Goal: Transaction & Acquisition: Purchase product/service

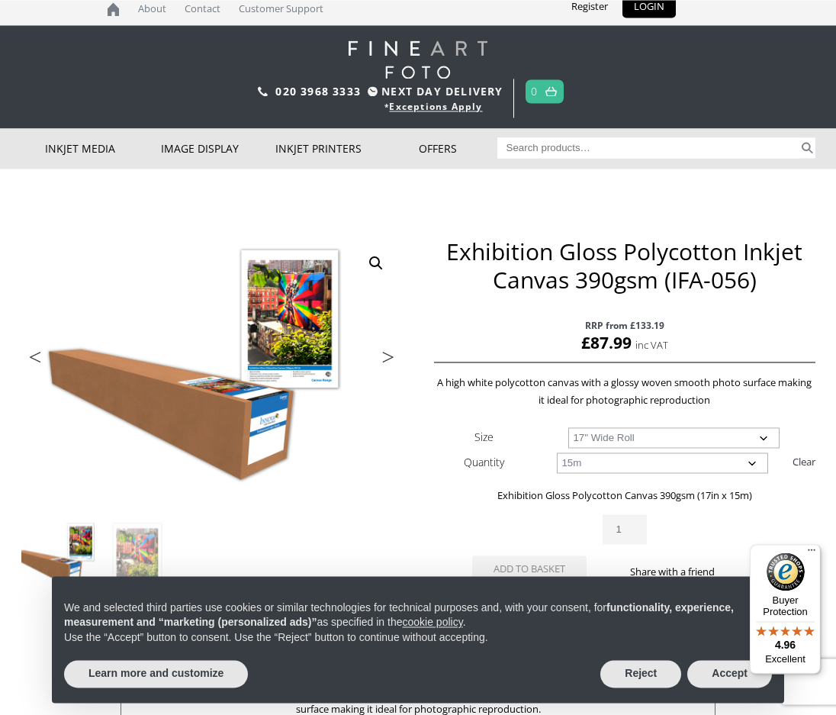
scroll to position [21, 0]
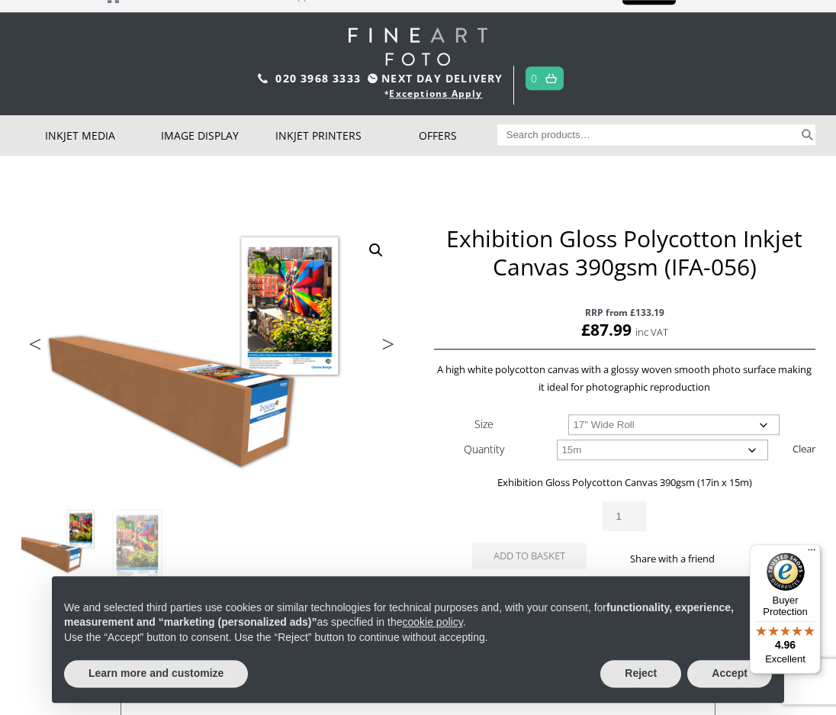
click at [725, 687] on button "Accept" at bounding box center [729, 673] width 85 height 27
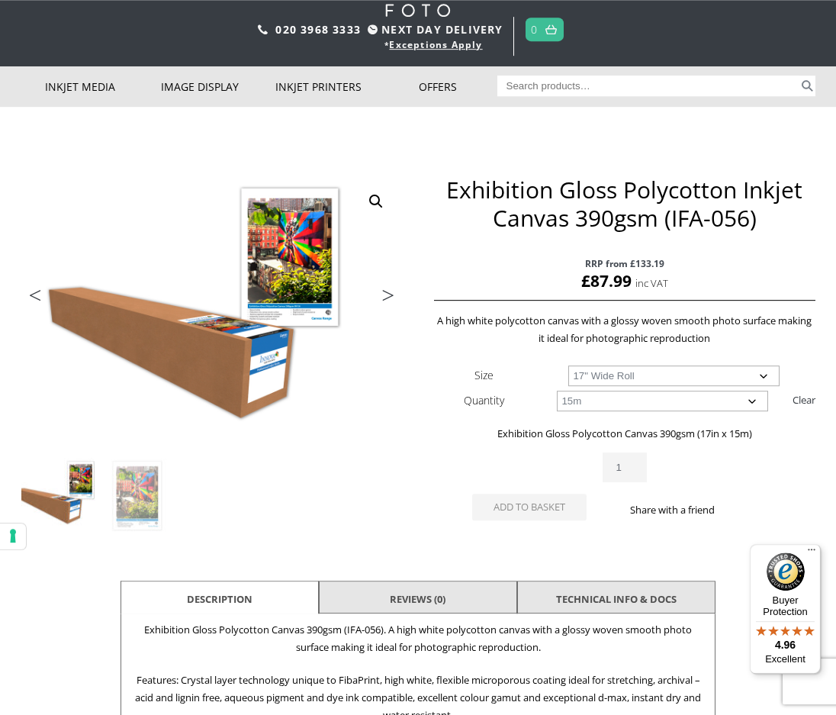
scroll to position [0, 0]
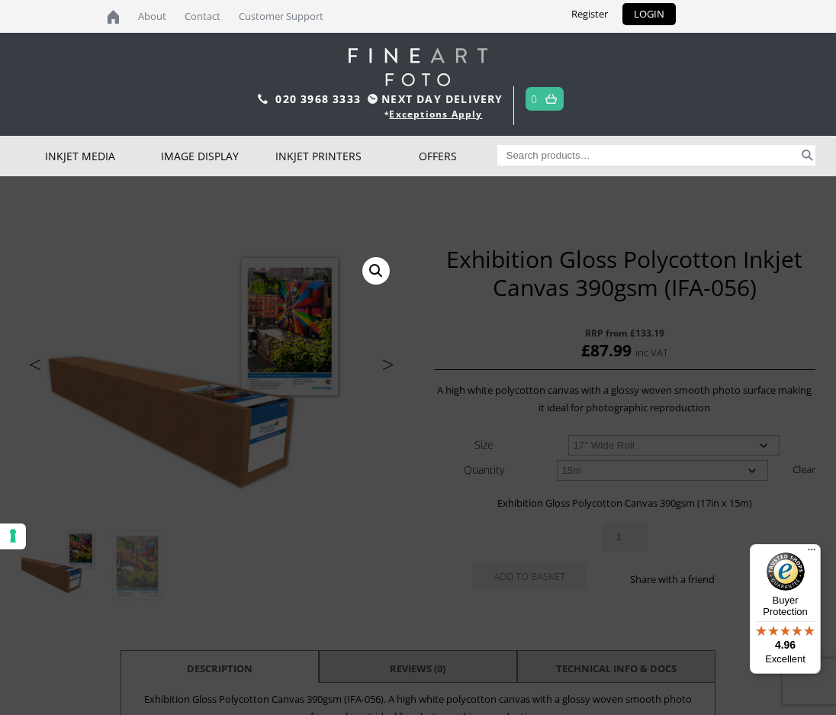
click at [0, 0] on link "Inkjet Fine Art Paper" at bounding box center [0, 0] width 0 height 0
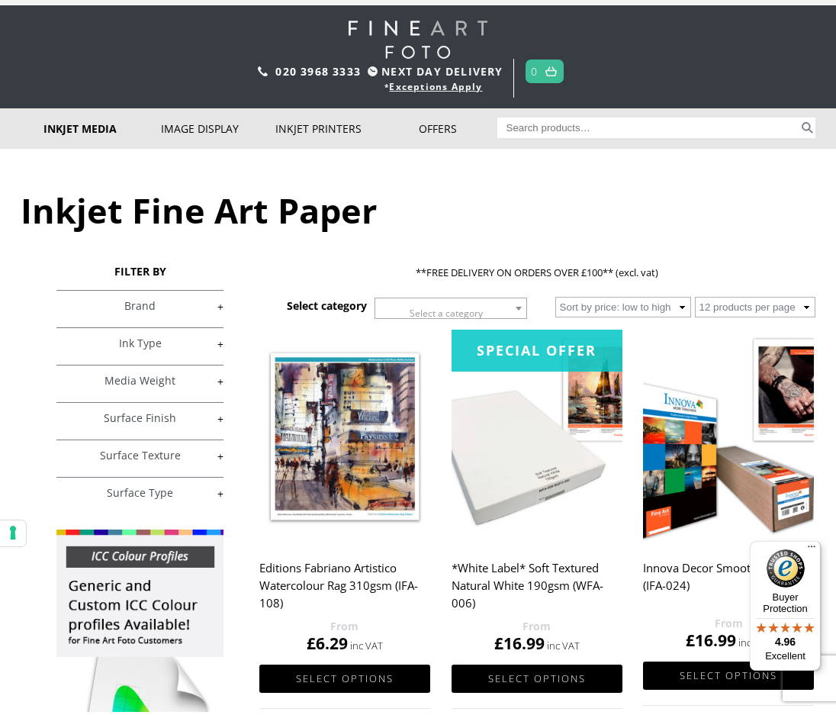
scroll to position [30, 0]
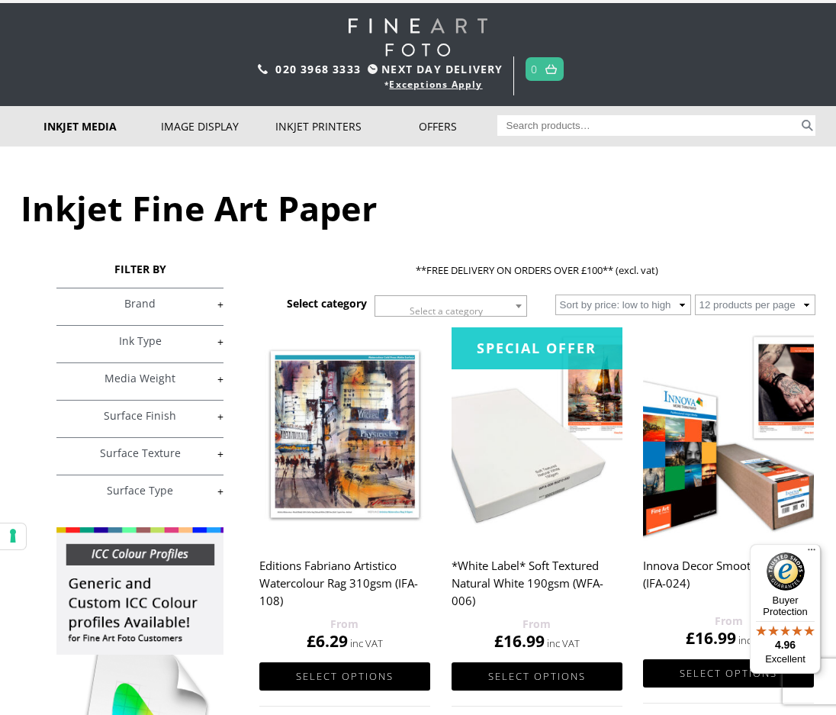
click at [218, 340] on link "+" at bounding box center [139, 341] width 167 height 14
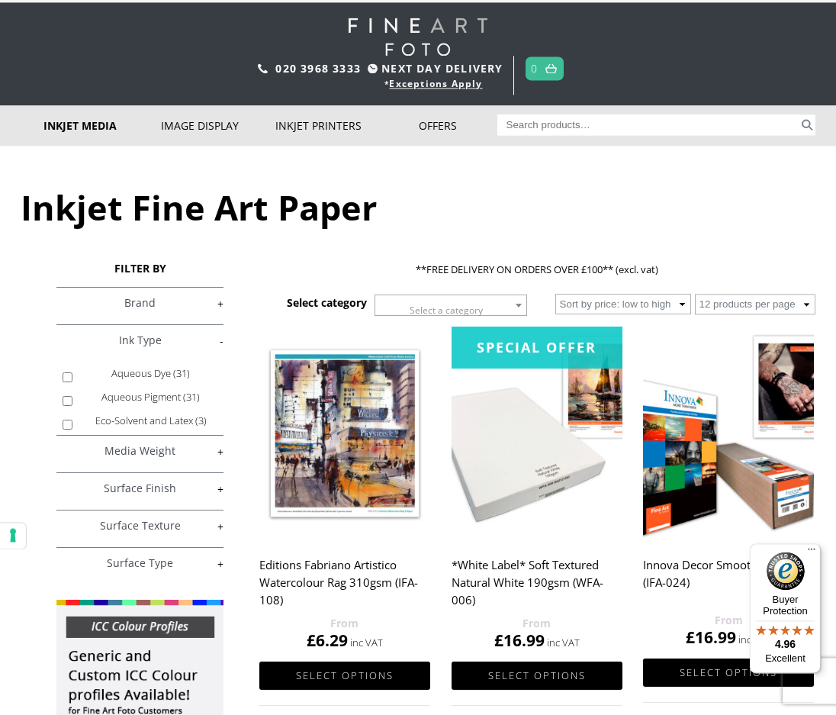
scroll to position [60, 0]
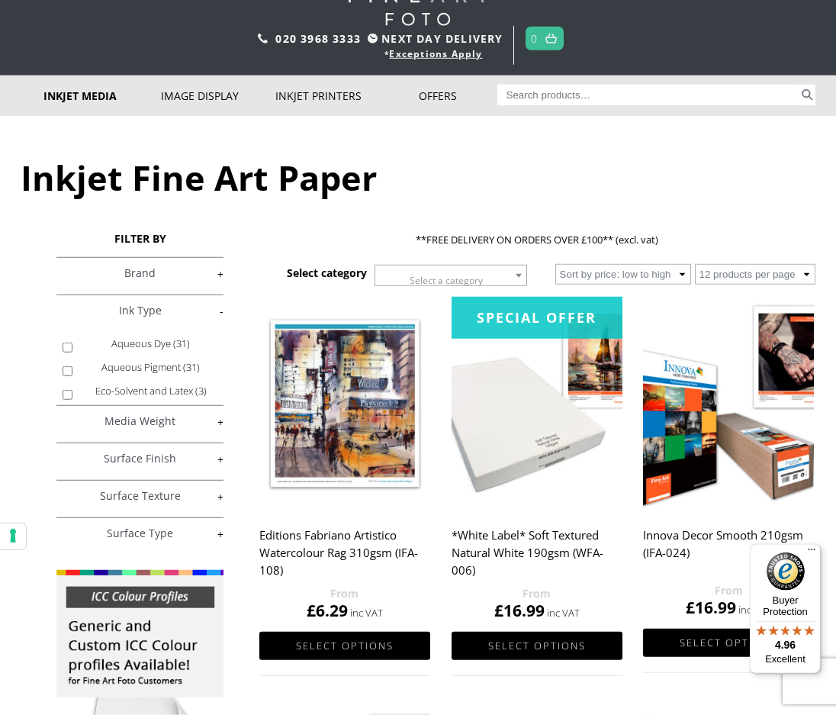
click at [143, 379] on label "Aqueous Pigment (31)" at bounding box center [150, 367] width 133 height 24
click at [72, 376] on input "Aqueous Pigment (31)" at bounding box center [68, 371] width 10 height 10
checkbox input "true"
click at [197, 429] on link "+" at bounding box center [139, 421] width 167 height 14
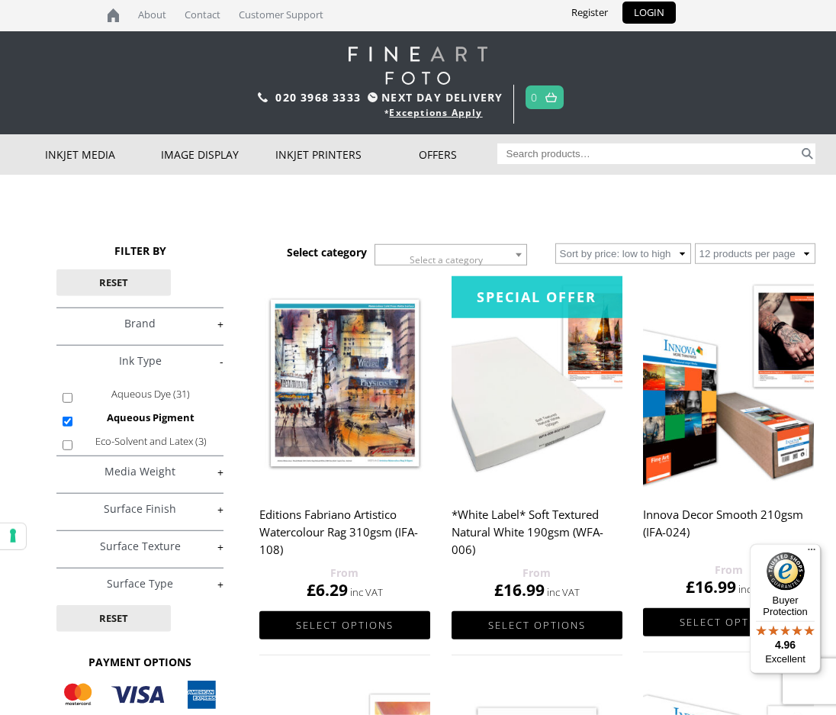
click at [221, 479] on link "+" at bounding box center [139, 471] width 167 height 14
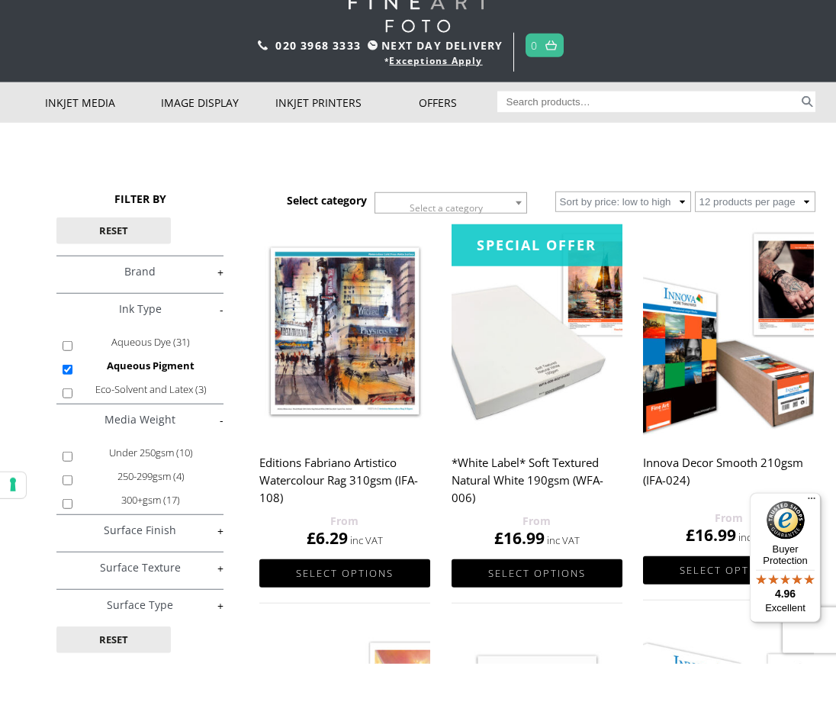
scroll to position [53, 0]
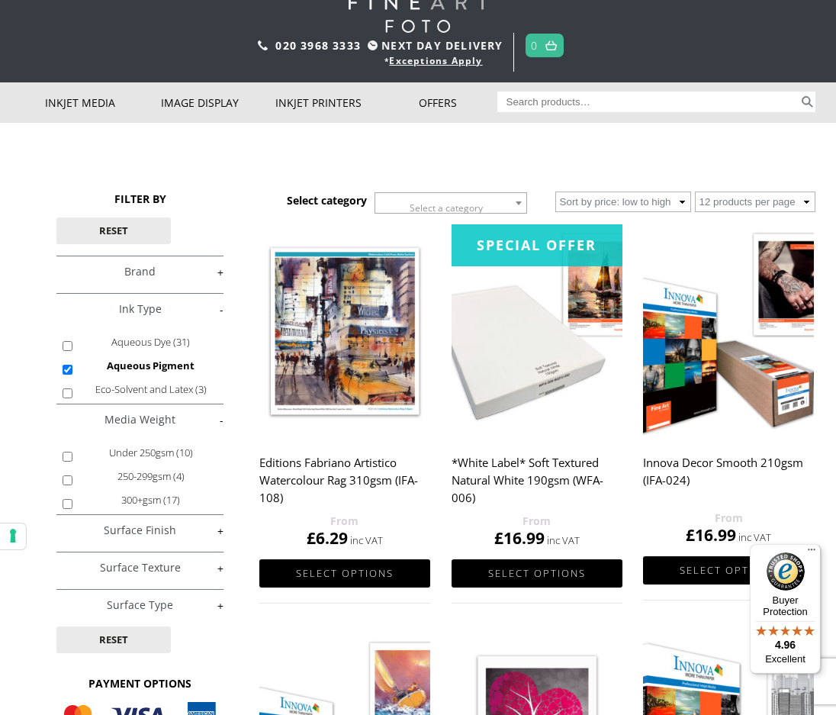
click at [72, 461] on input "Under 250gsm (10)" at bounding box center [68, 456] width 10 height 10
checkbox input "true"
click at [241, 519] on div "FILTER BY Reset £ 0.00 - £ 25.00 (13) £ 25.00 - £ 74.99 (31) £" at bounding box center [140, 496] width 238 height 610
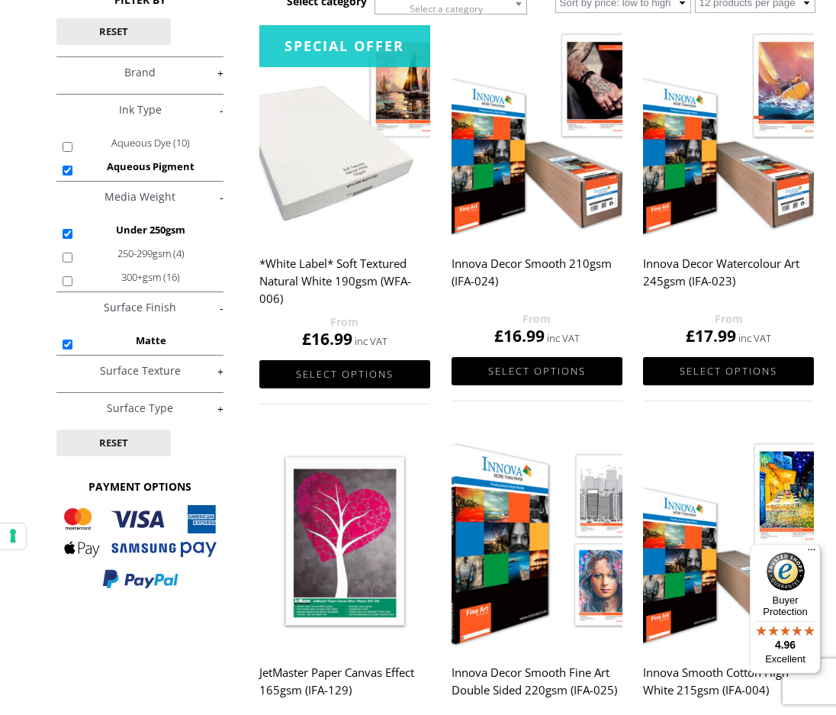
click at [119, 456] on button "Reset" at bounding box center [113, 442] width 114 height 27
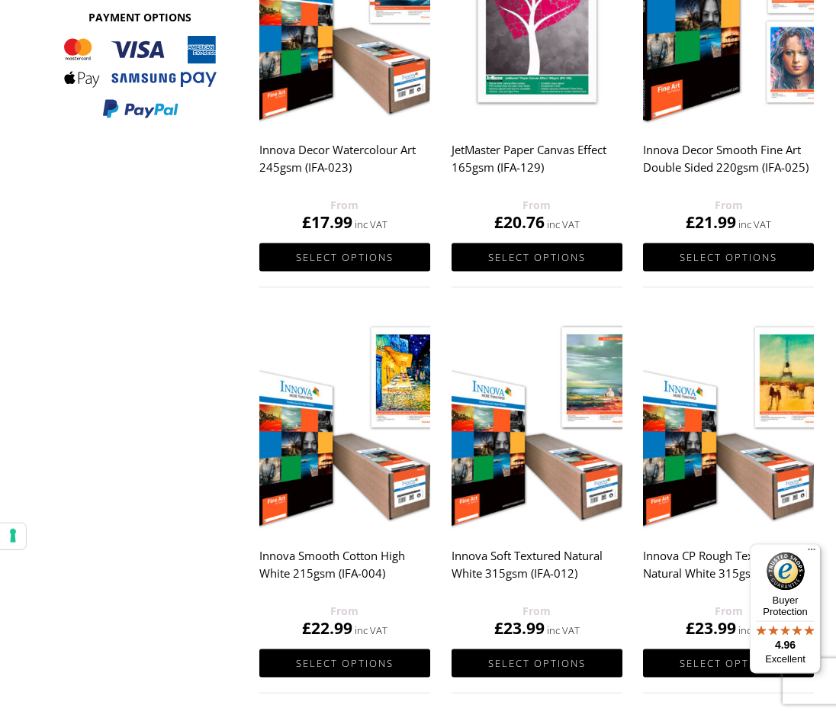
scroll to position [856, 0]
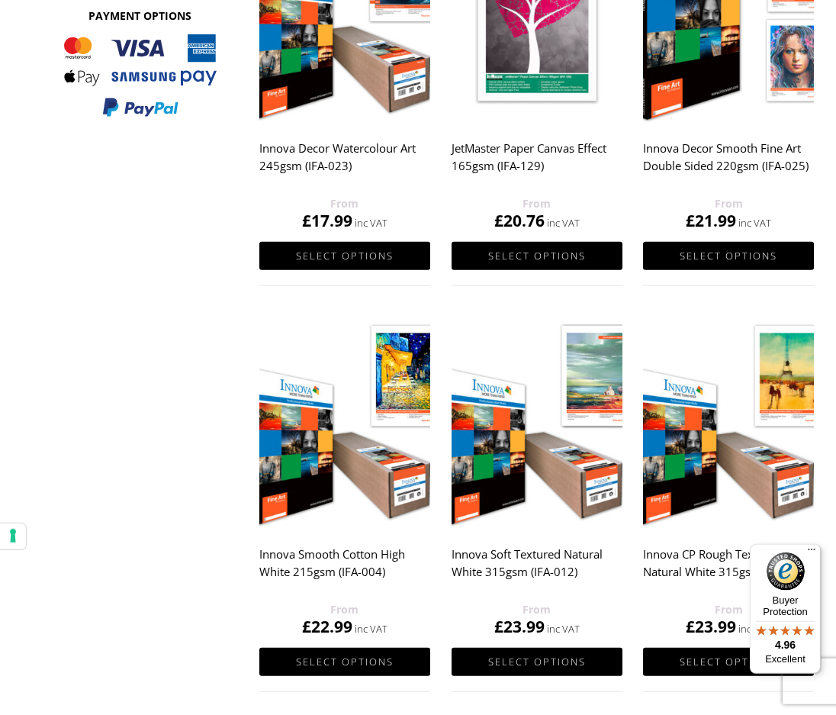
click at [365, 472] on img at bounding box center [344, 423] width 171 height 214
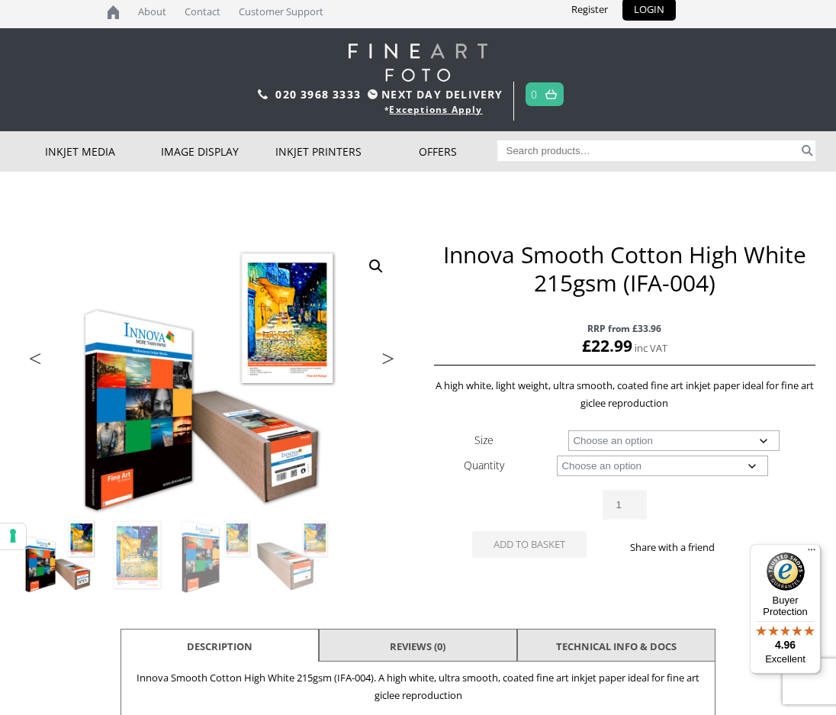
click at [797, 339] on p "RRP from £33.96 £ 22.99" at bounding box center [624, 338] width 381 height 53
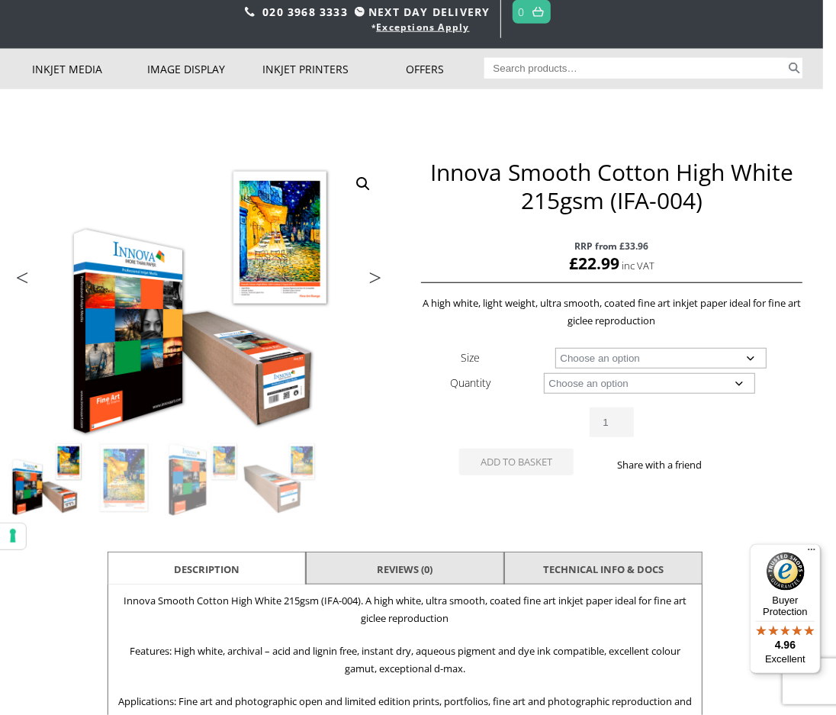
scroll to position [88, 14]
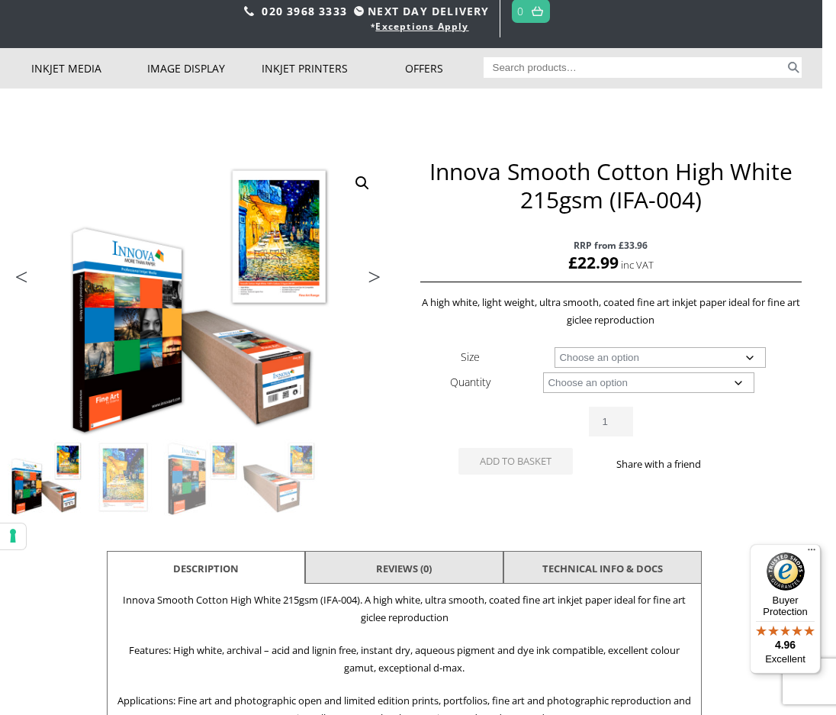
click at [753, 359] on select "Choose an option A4 Sheet A3 Sheet A3+ Sheet A2 Sheet 17" Wide Roll 24" Wide Ro…" at bounding box center [659, 357] width 211 height 21
select select "17-wide-roll"
click at [747, 383] on select "Choose an option 15m" at bounding box center [648, 382] width 211 height 21
select select "15m"
select select "17-wide-roll"
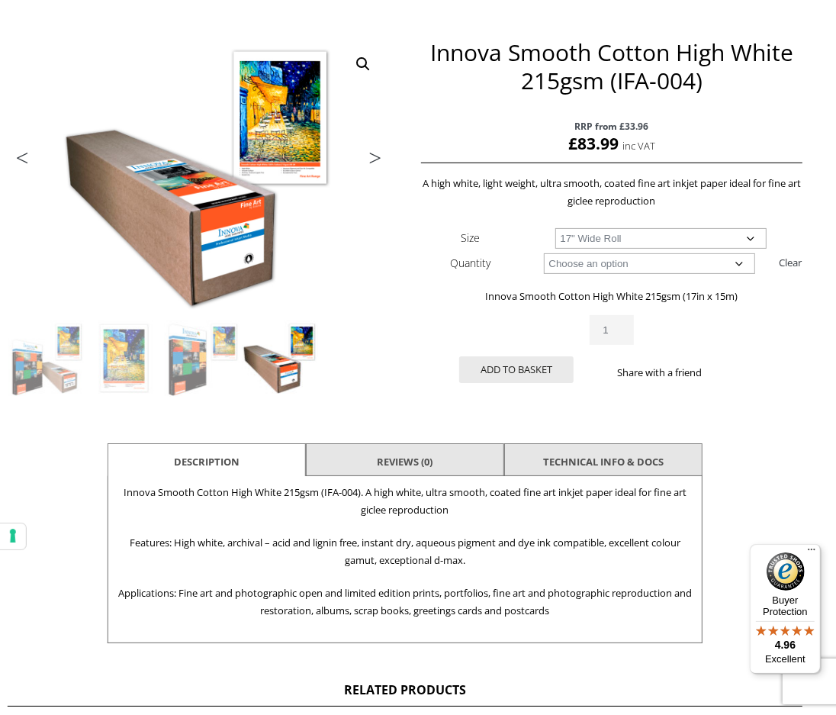
scroll to position [207, 14]
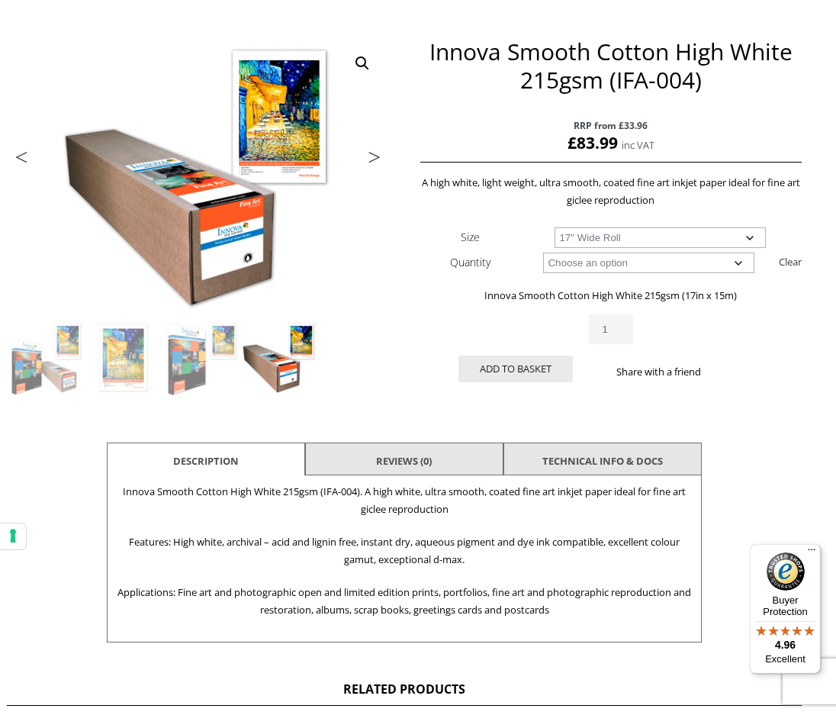
click at [610, 467] on link "TECHNICAL INFO & DOCS" at bounding box center [602, 460] width 120 height 27
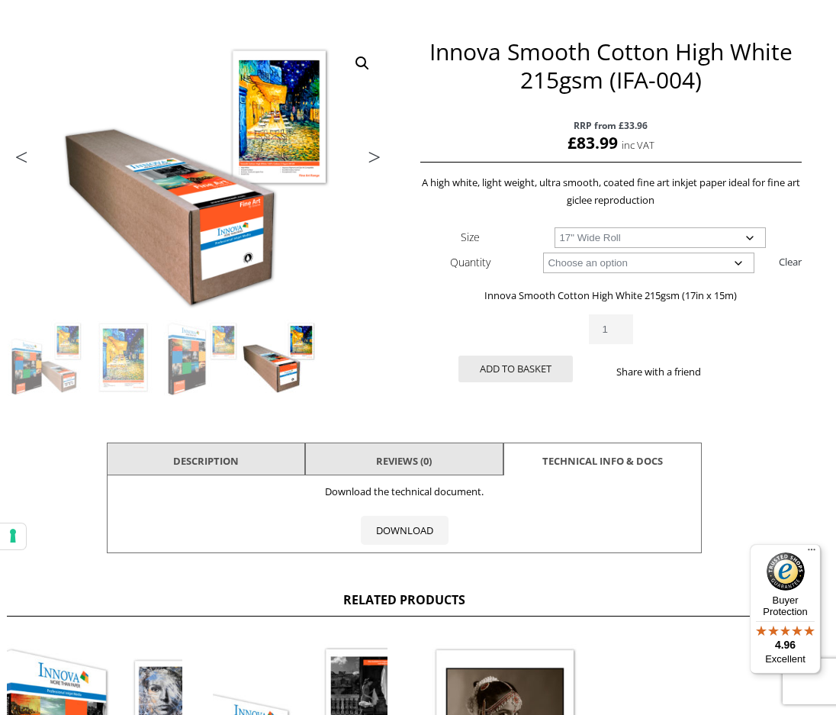
click at [249, 445] on li "Description" at bounding box center [206, 460] width 198 height 37
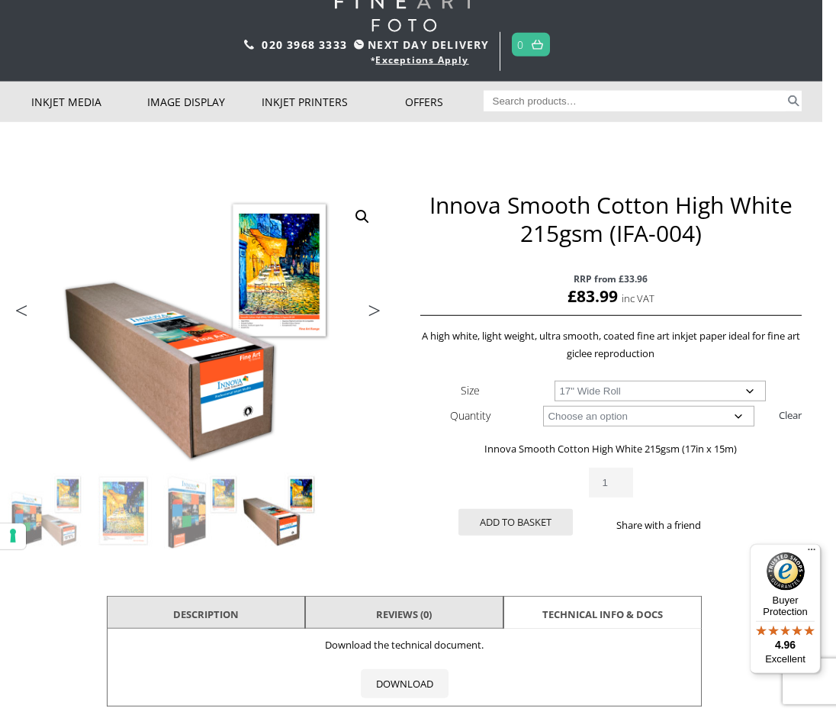
scroll to position [66, 14]
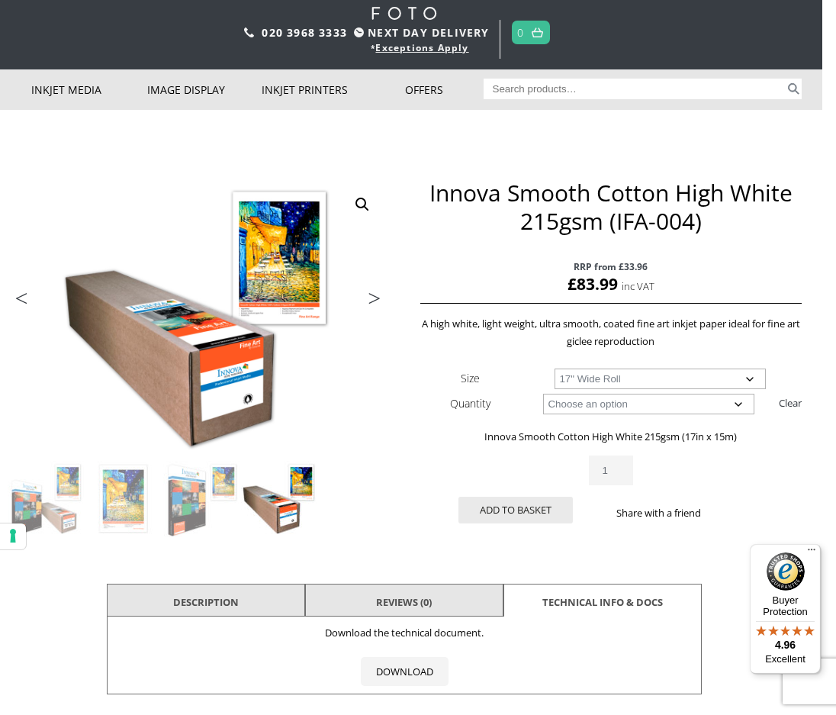
click at [252, 596] on li "Description" at bounding box center [206, 601] width 198 height 37
click at [402, 673] on link "DOWNLOAD" at bounding box center [405, 671] width 88 height 29
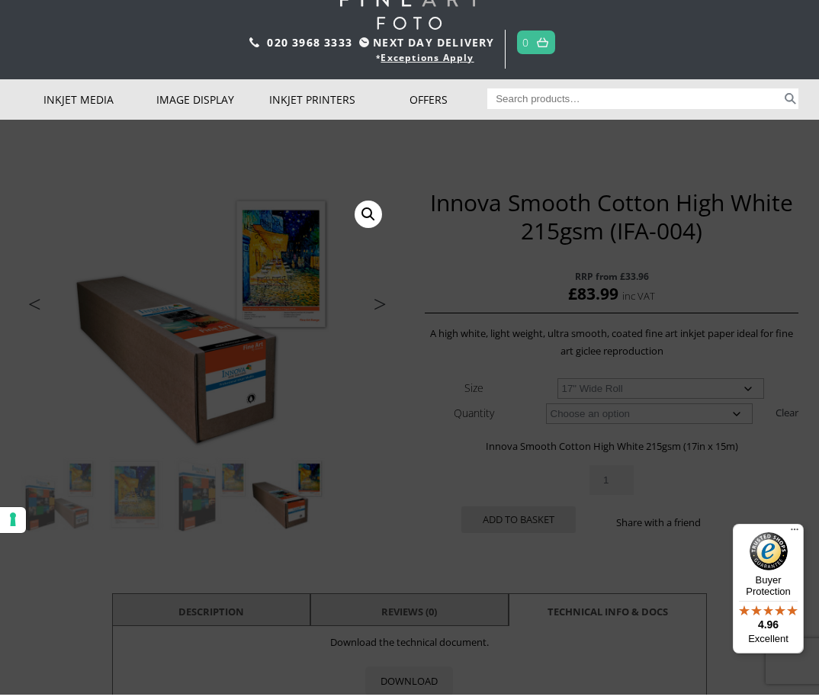
scroll to position [57, 0]
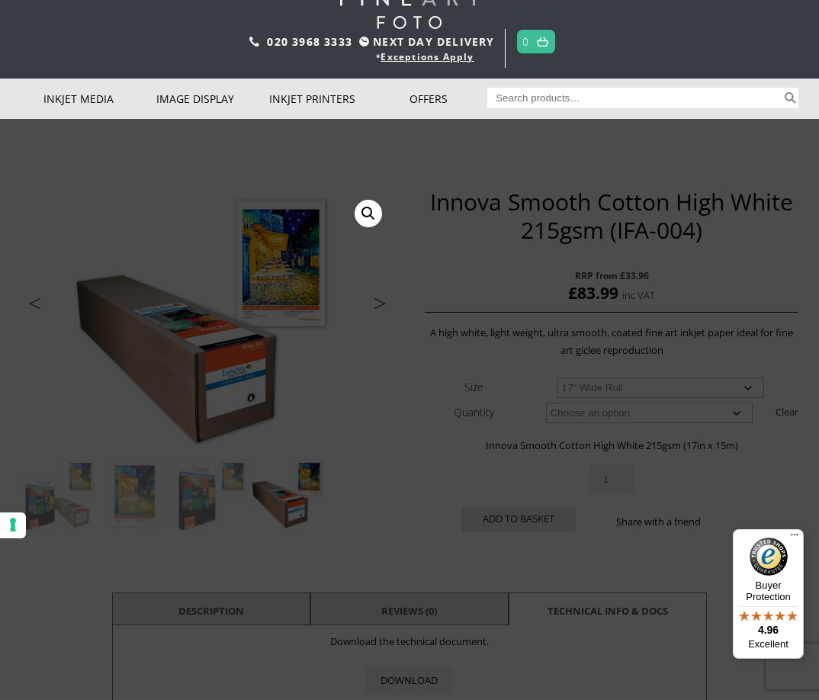
click at [91, 96] on li "Inkjet Media Inkjet Fine Art Paper Inkjet Photo Paper Sample Packs Inkjet Canva…" at bounding box center [79, 99] width 117 height 40
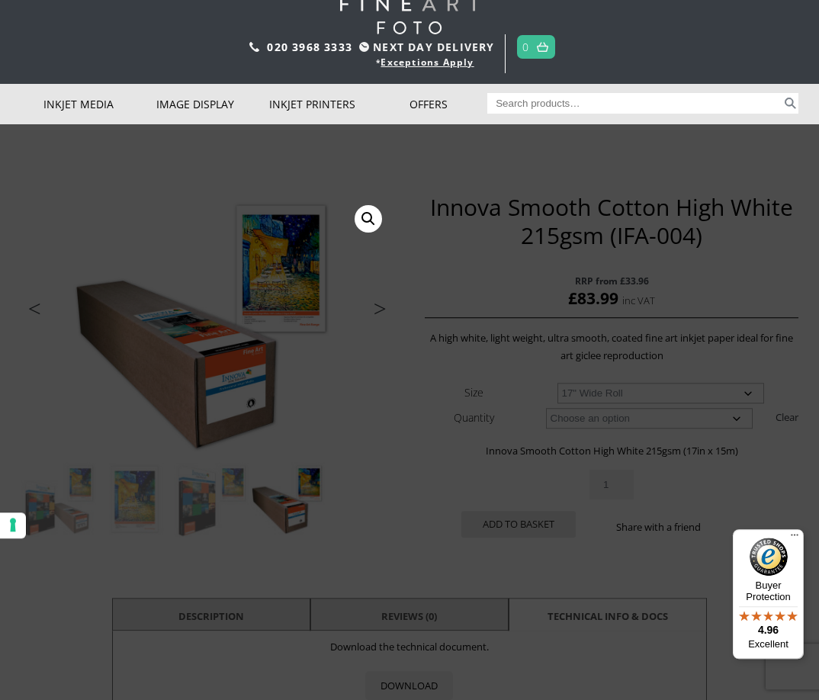
scroll to position [52, 0]
click at [307, 99] on li "Inkjet Printers Wide Format Printers Ink Cartridges Desktop Format Printers Acc…" at bounding box center [312, 104] width 117 height 40
click at [0, 0] on link "Accessories" at bounding box center [0, 0] width 0 height 0
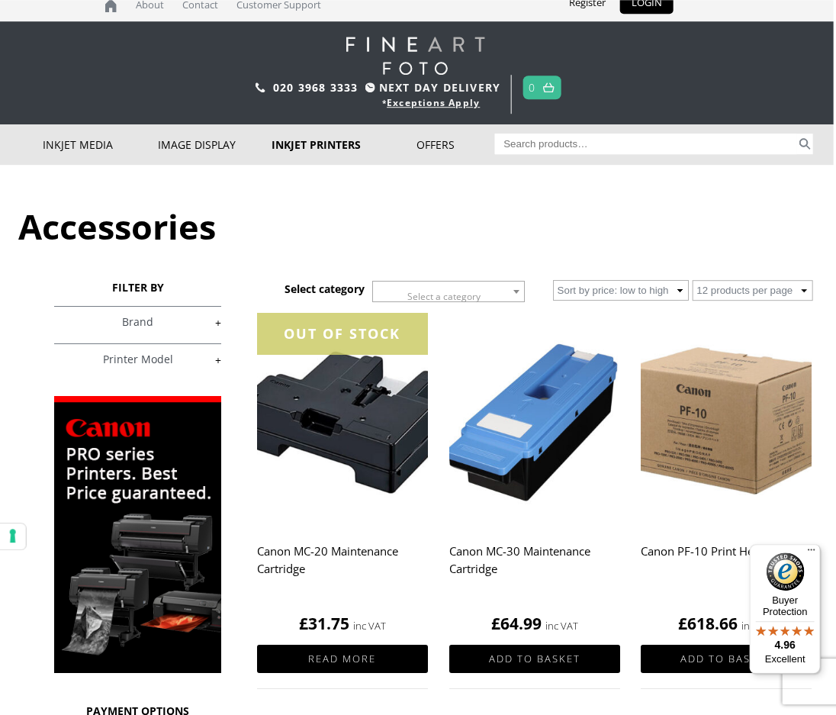
scroll to position [0, 2]
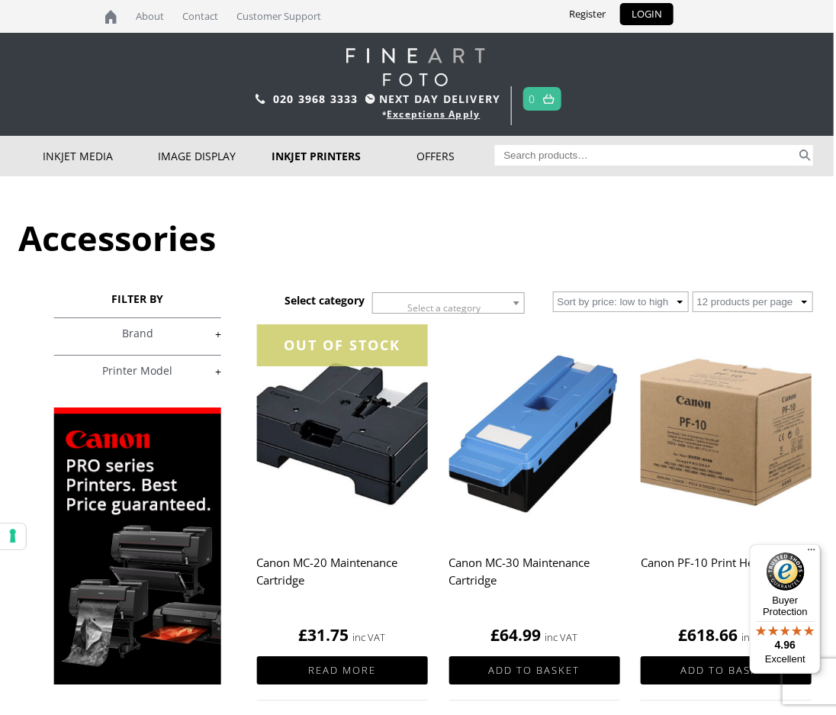
click at [144, 18] on link "About" at bounding box center [149, 16] width 43 height 33
